Goal: Information Seeking & Learning: Learn about a topic

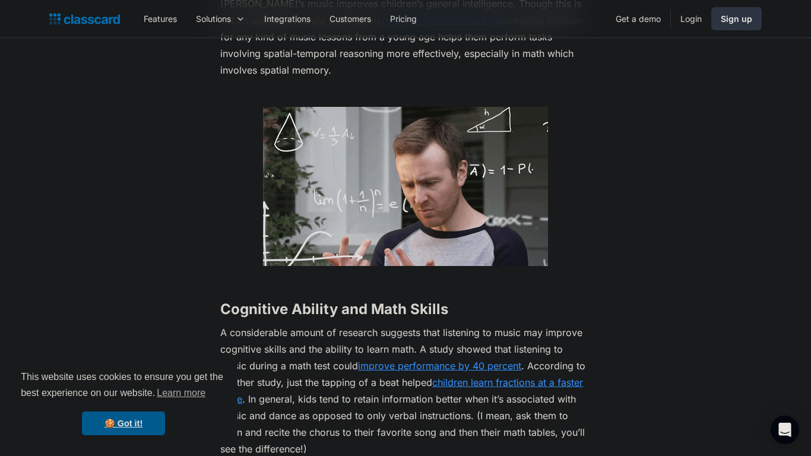
scroll to position [2510, 0]
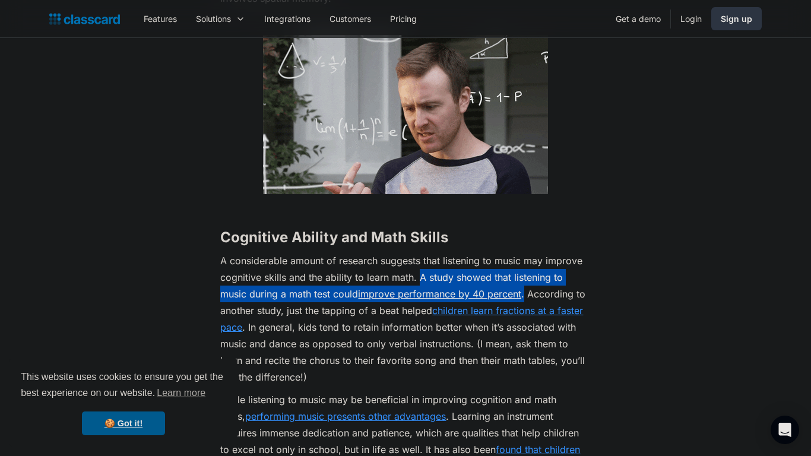
drag, startPoint x: 419, startPoint y: 242, endPoint x: 526, endPoint y: 266, distance: 110.0
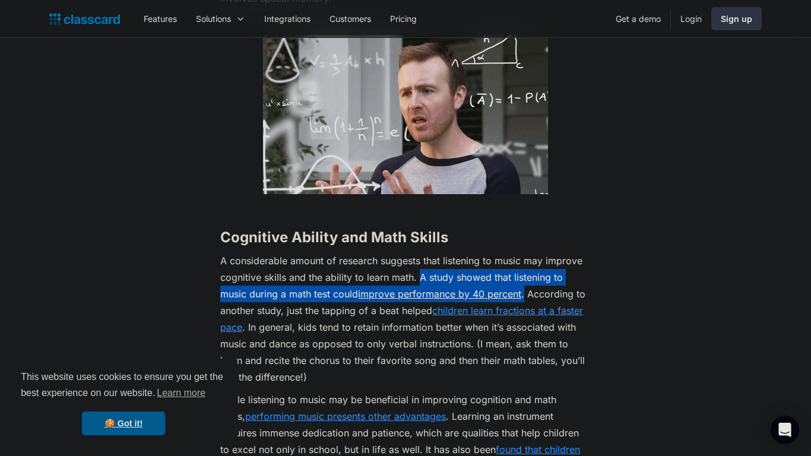
click at [526, 266] on p "A considerable amount of research suggests that listening to music may improve …" at bounding box center [405, 318] width 370 height 133
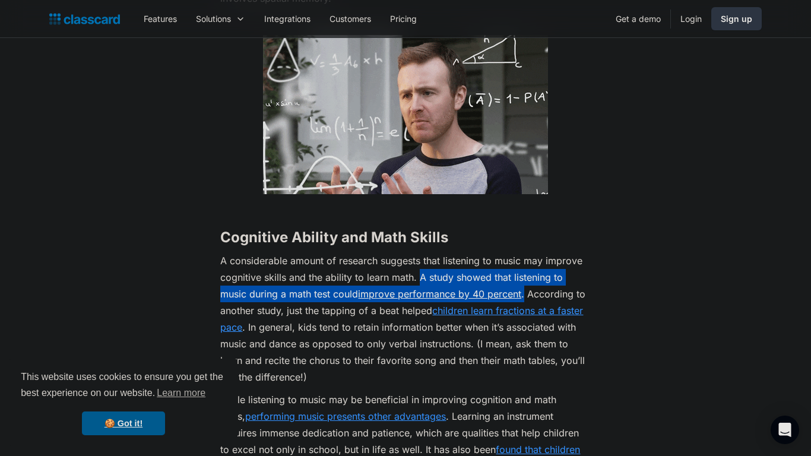
copy p "A study showed that listening to music during a math test could improve perform…"
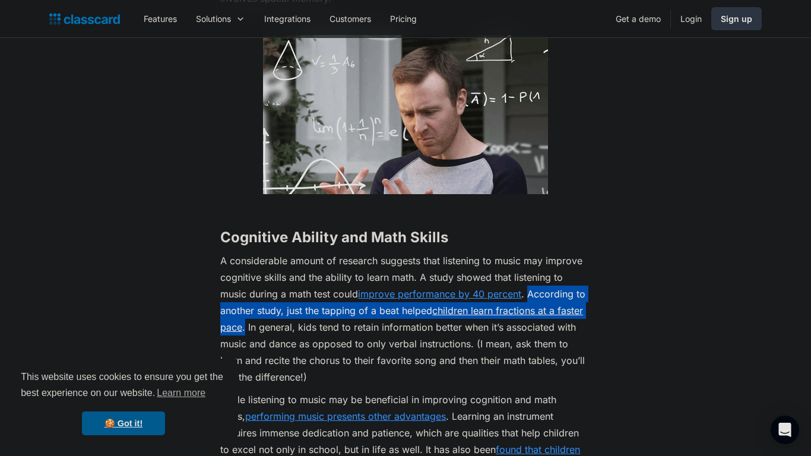
drag, startPoint x: 530, startPoint y: 261, endPoint x: 245, endPoint y: 295, distance: 287.6
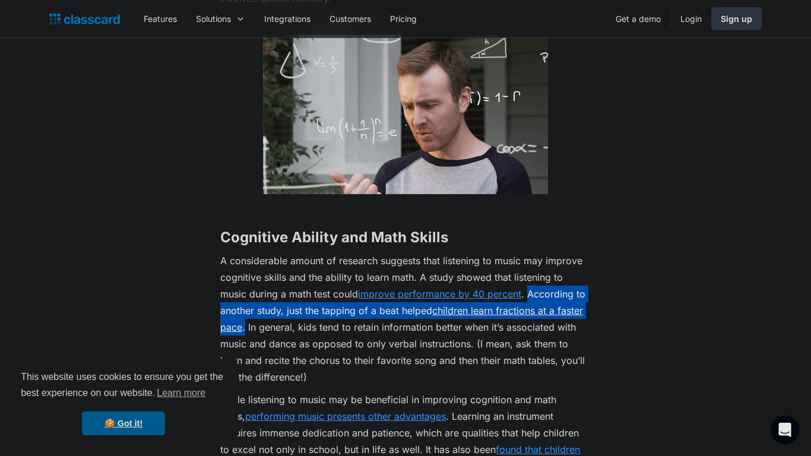
click at [245, 295] on p "A considerable amount of research suggests that listening to music may improve …" at bounding box center [405, 318] width 370 height 133
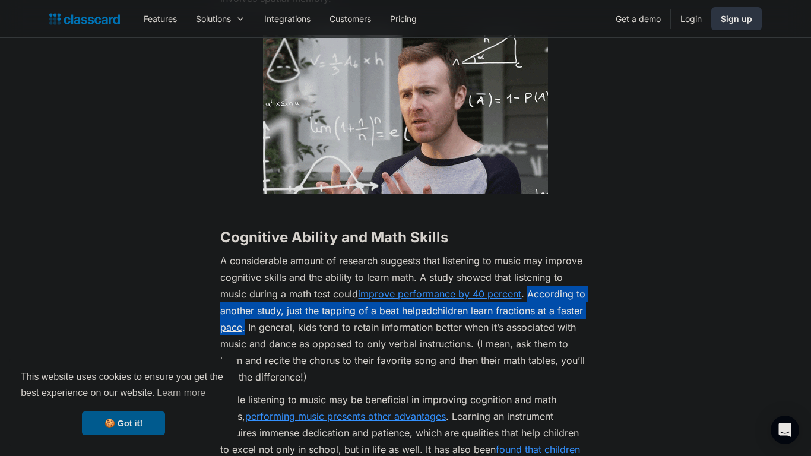
copy p "According to another study, just the tapping of a beat helped children learn fr…"
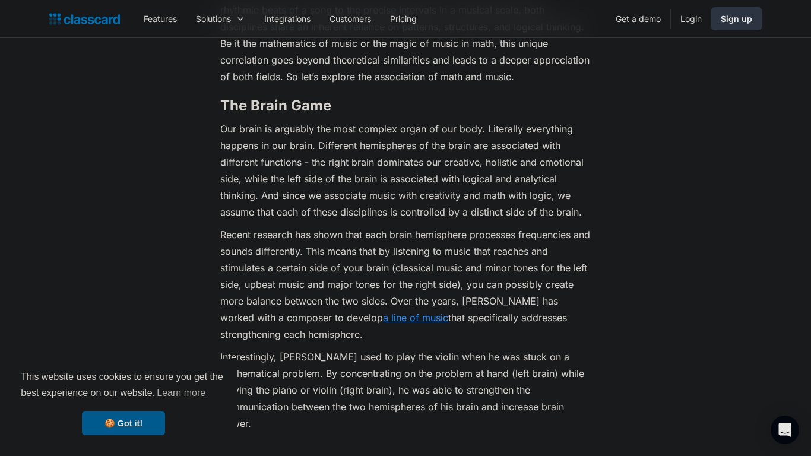
scroll to position [861, 0]
